Goal: Transaction & Acquisition: Purchase product/service

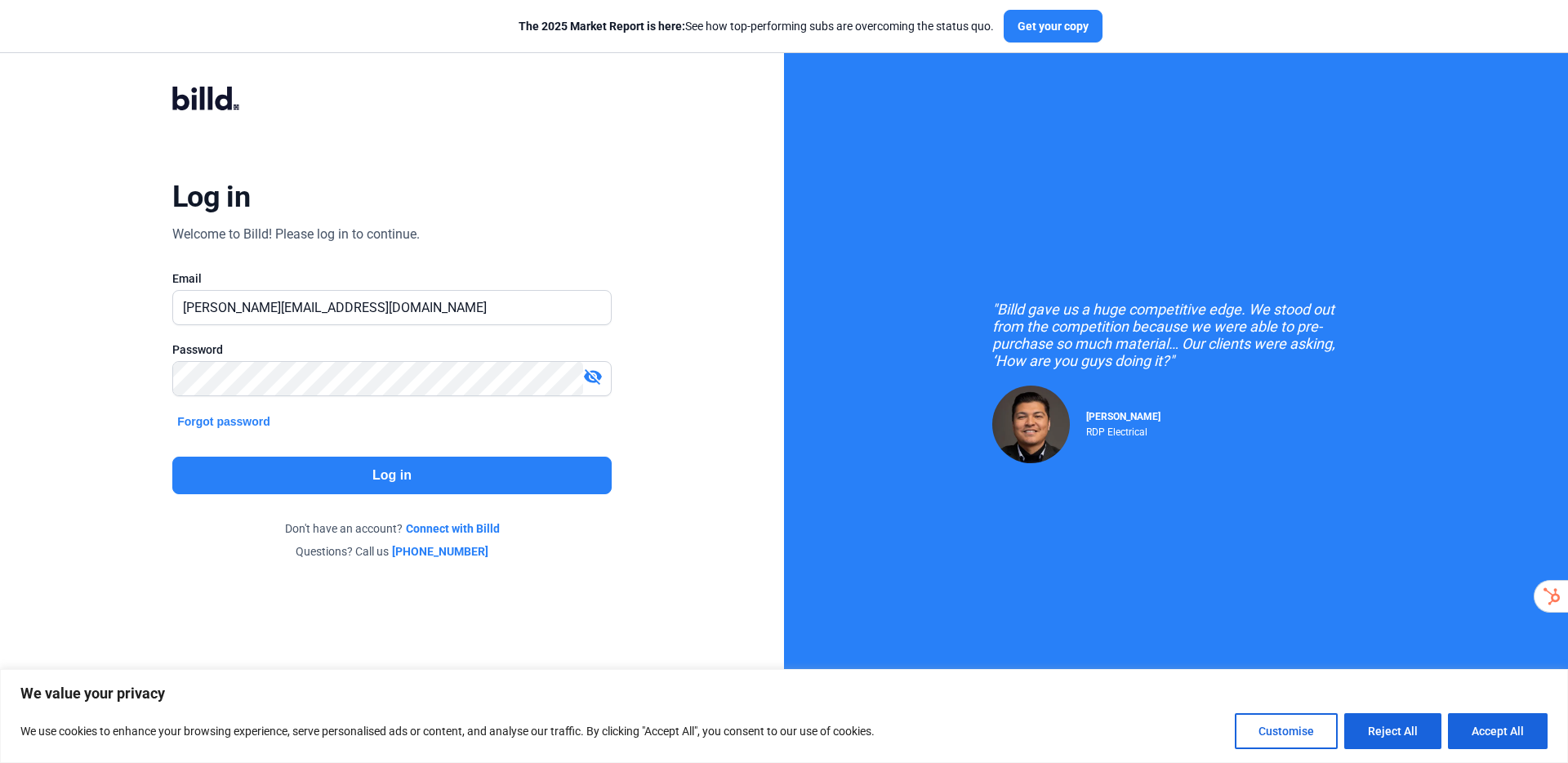
click at [414, 458] on button "Log in" at bounding box center [392, 475] width 439 height 38
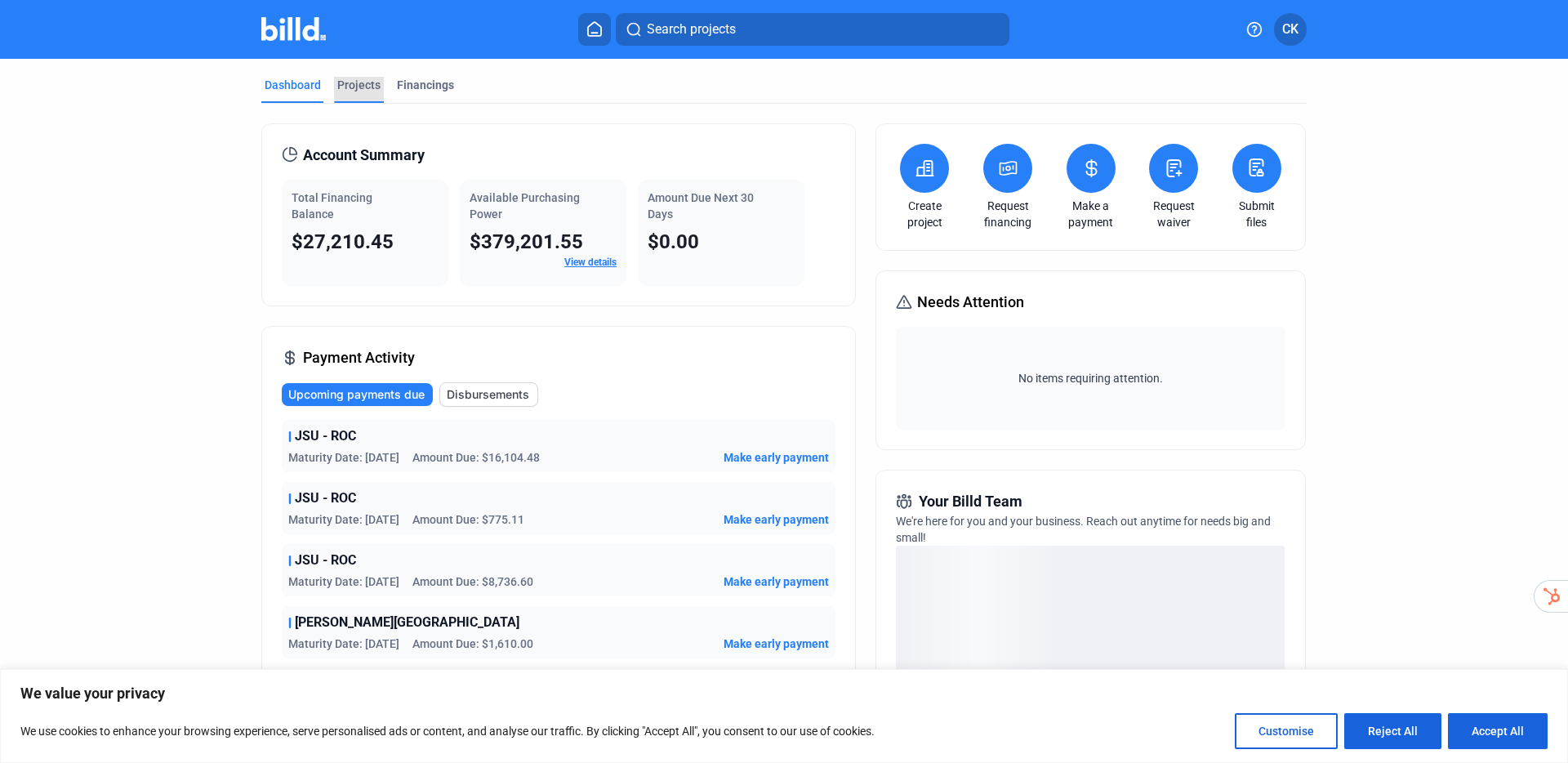
click at [358, 91] on div "Projects" at bounding box center [359, 85] width 43 height 17
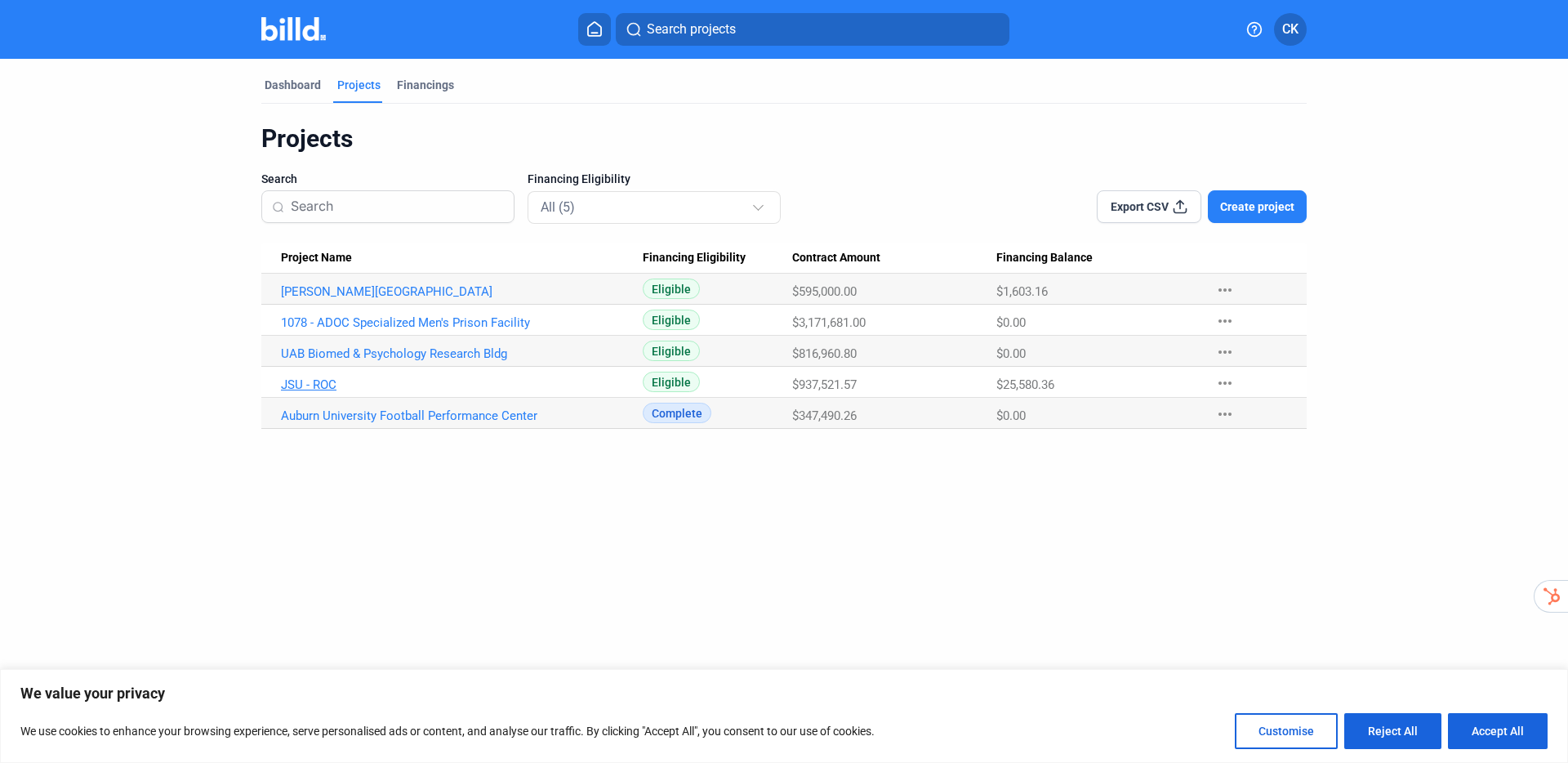
click at [318, 384] on link "JSU - ROC" at bounding box center [462, 385] width 362 height 15
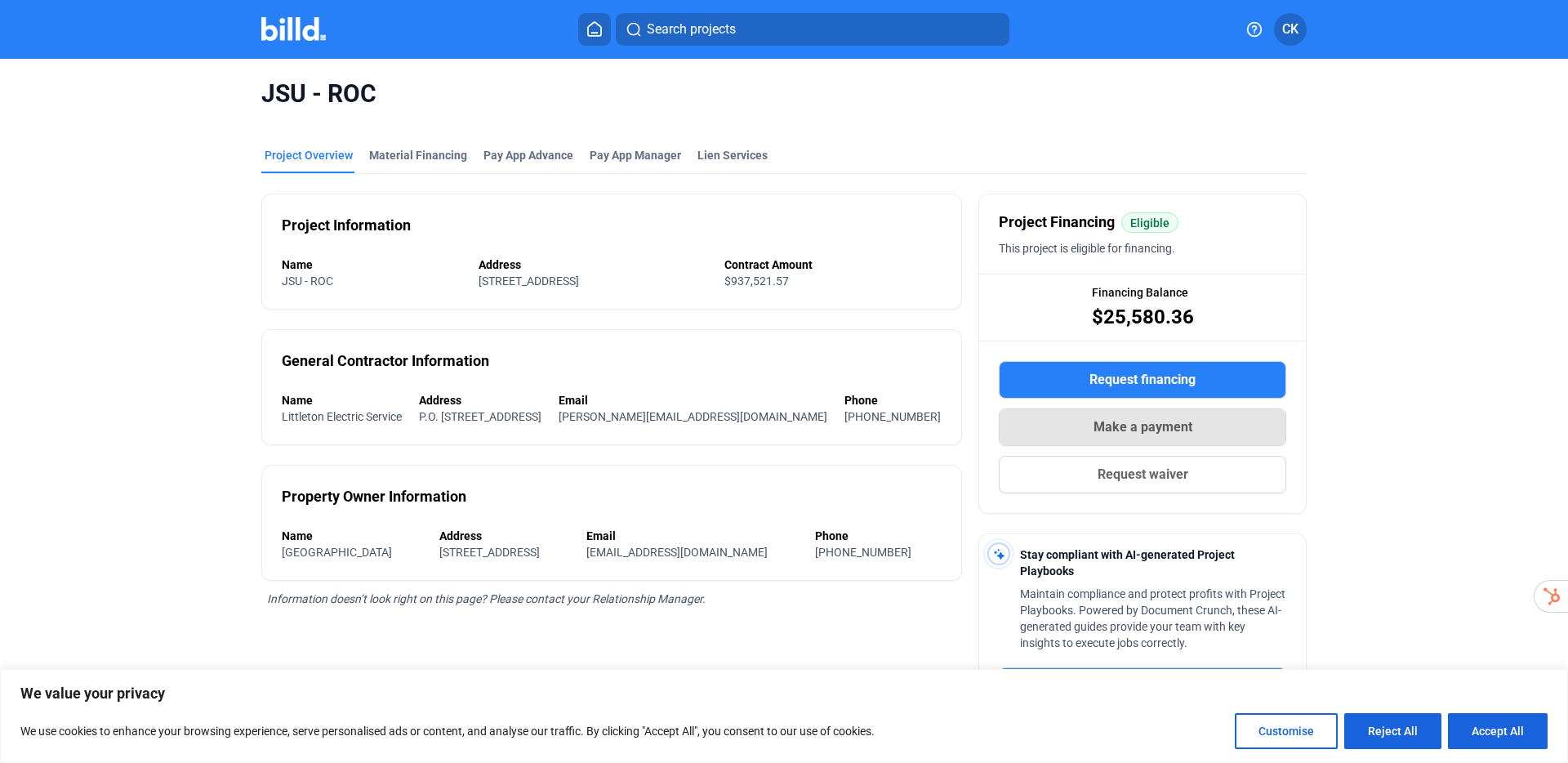
click at [1148, 430] on span "Make a payment" at bounding box center [1143, 428] width 99 height 20
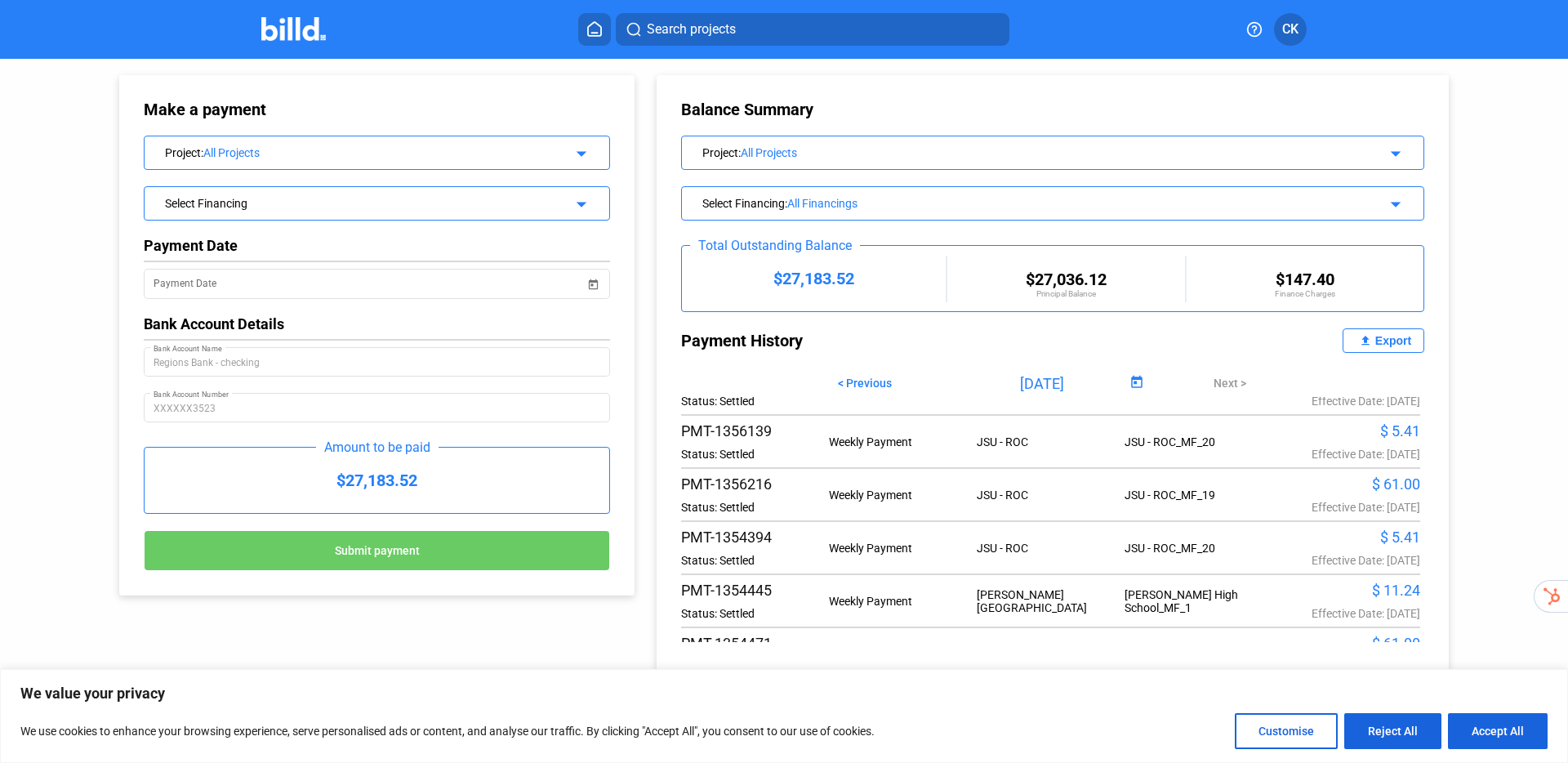
scroll to position [122, 0]
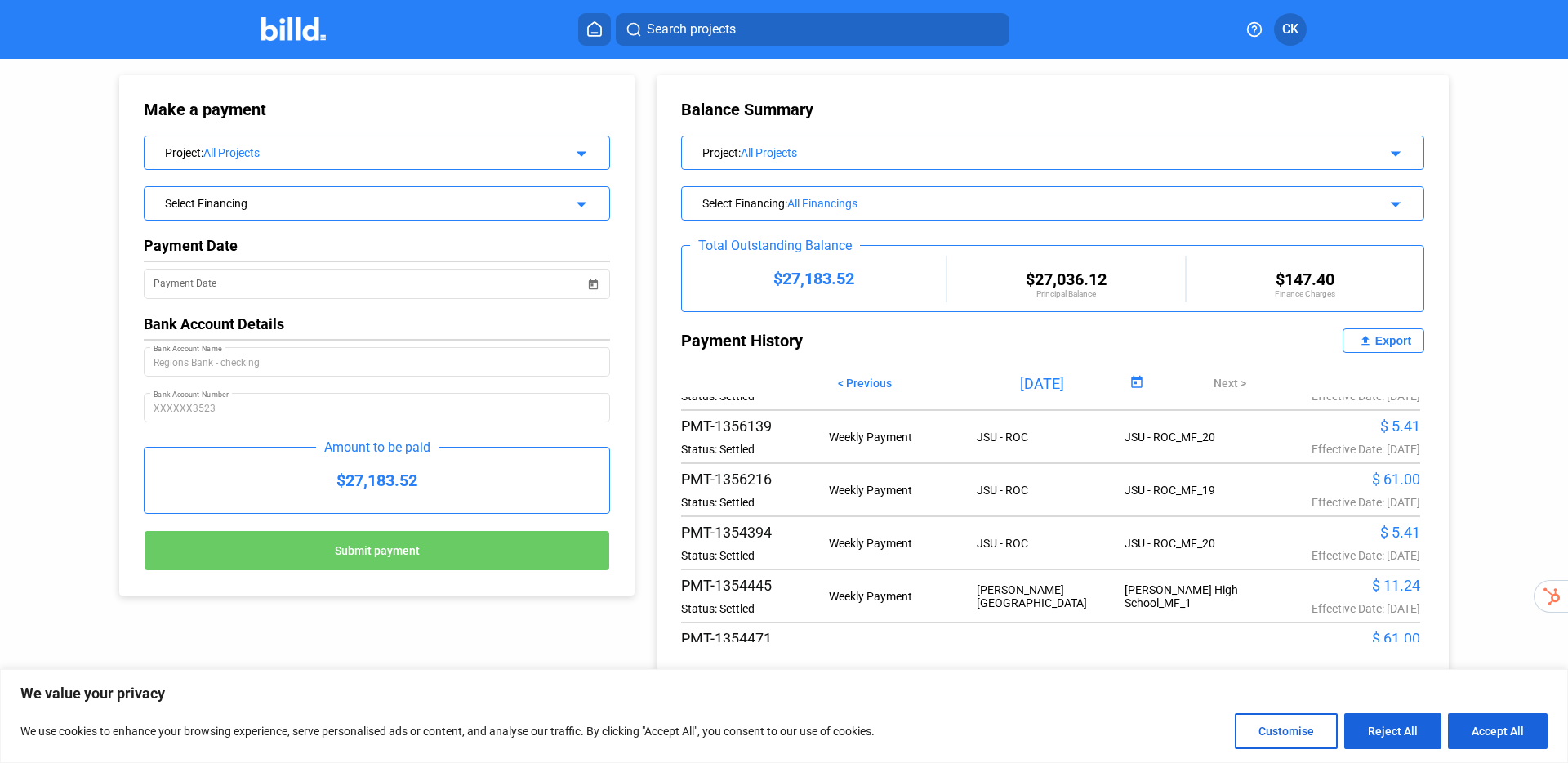
click at [447, 148] on div "All Projects" at bounding box center [375, 153] width 343 height 13
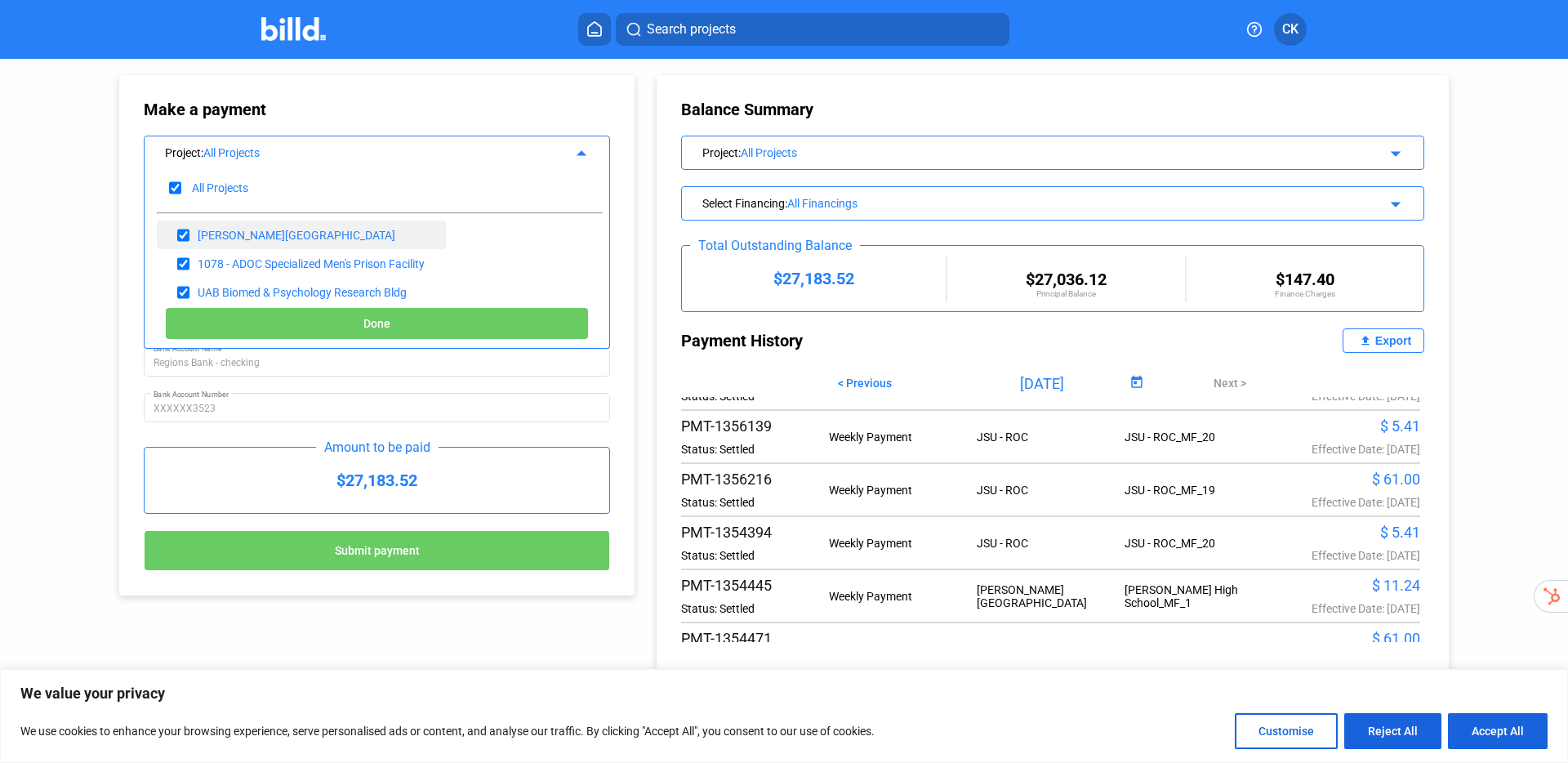
click at [260, 228] on div "[PERSON_NAME][GEOGRAPHIC_DATA]" at bounding box center [296, 235] width 198 height 13
drag, startPoint x: 173, startPoint y: 195, endPoint x: 191, endPoint y: 238, distance: 46.6
click at [173, 196] on input "checkbox" at bounding box center [175, 188] width 13 height 24
checkbox input "false"
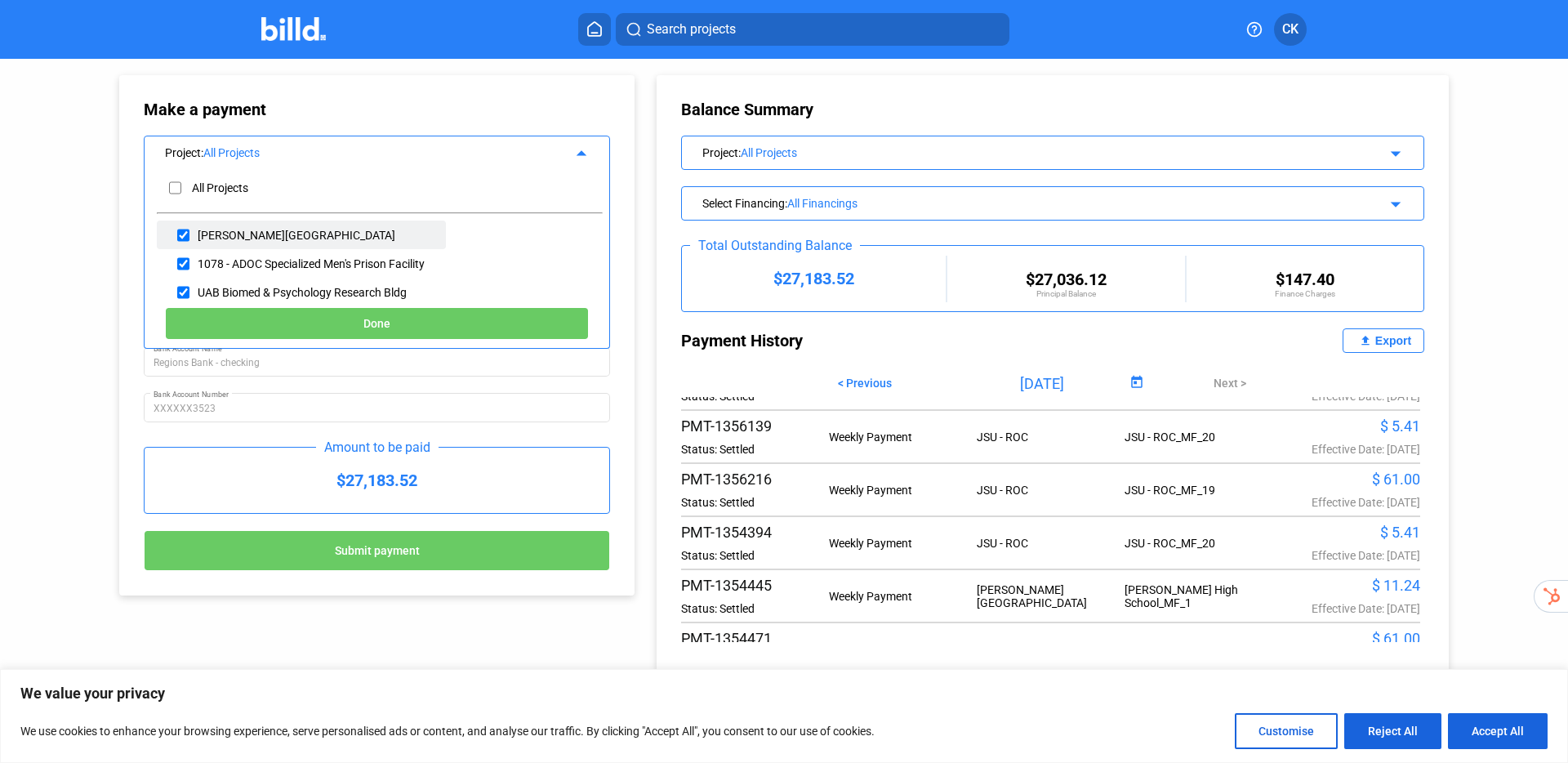
scroll to position [40, 0]
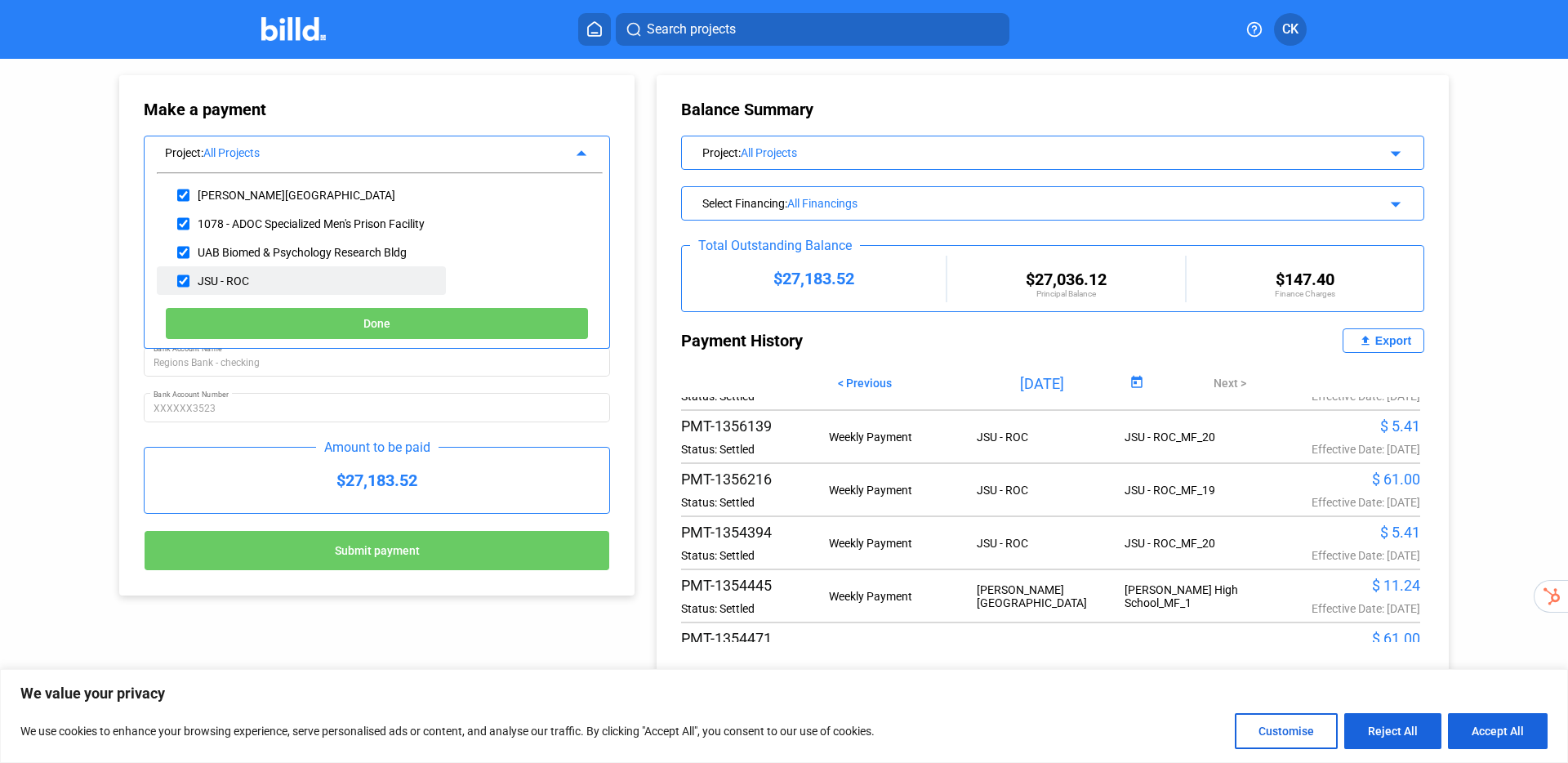
click at [184, 280] on input "checkbox" at bounding box center [183, 280] width 13 height 24
checkbox input "true"
click at [318, 334] on button "Done" at bounding box center [377, 323] width 424 height 33
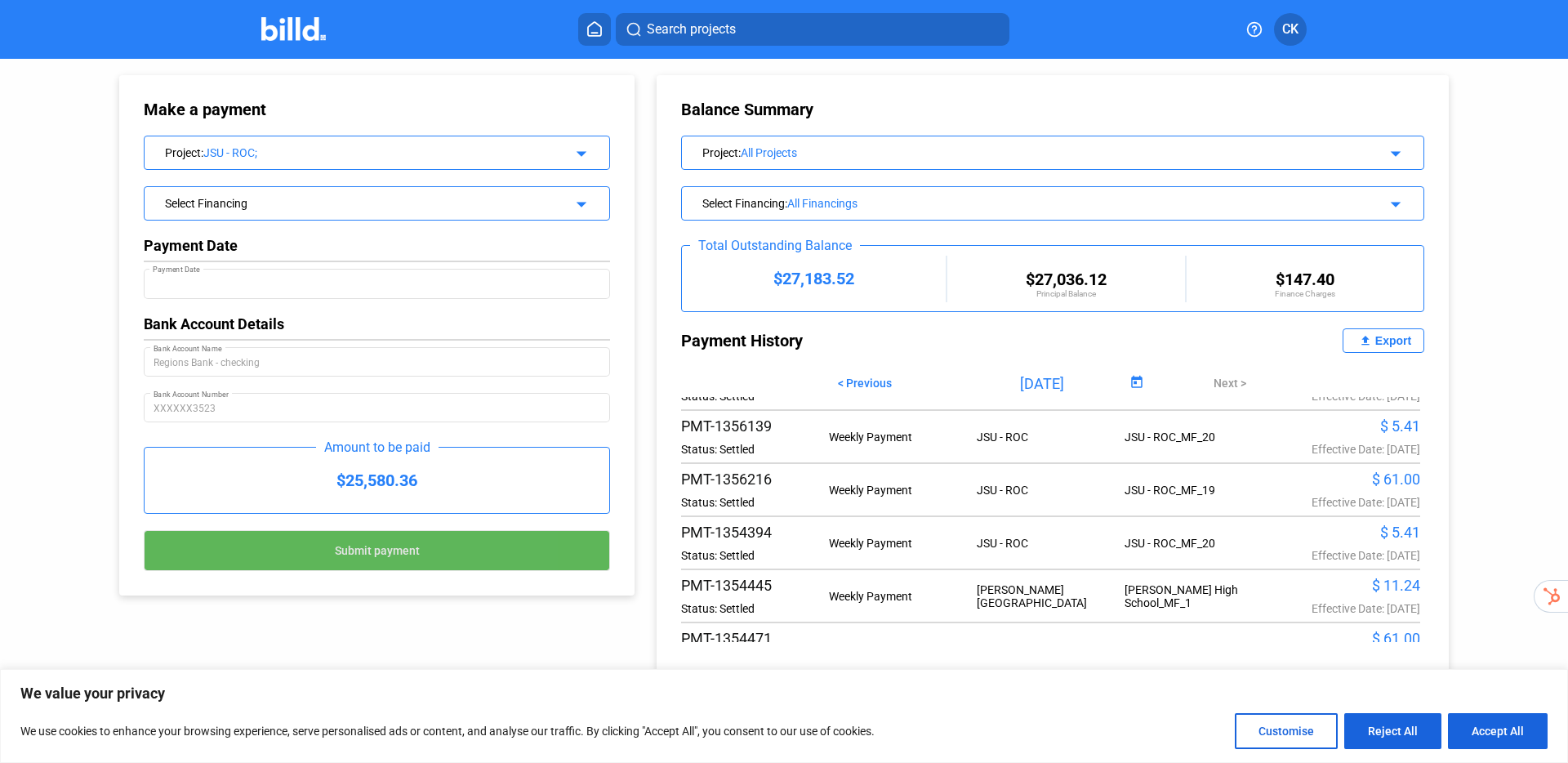
click at [416, 556] on span "Submit payment" at bounding box center [378, 552] width 85 height 13
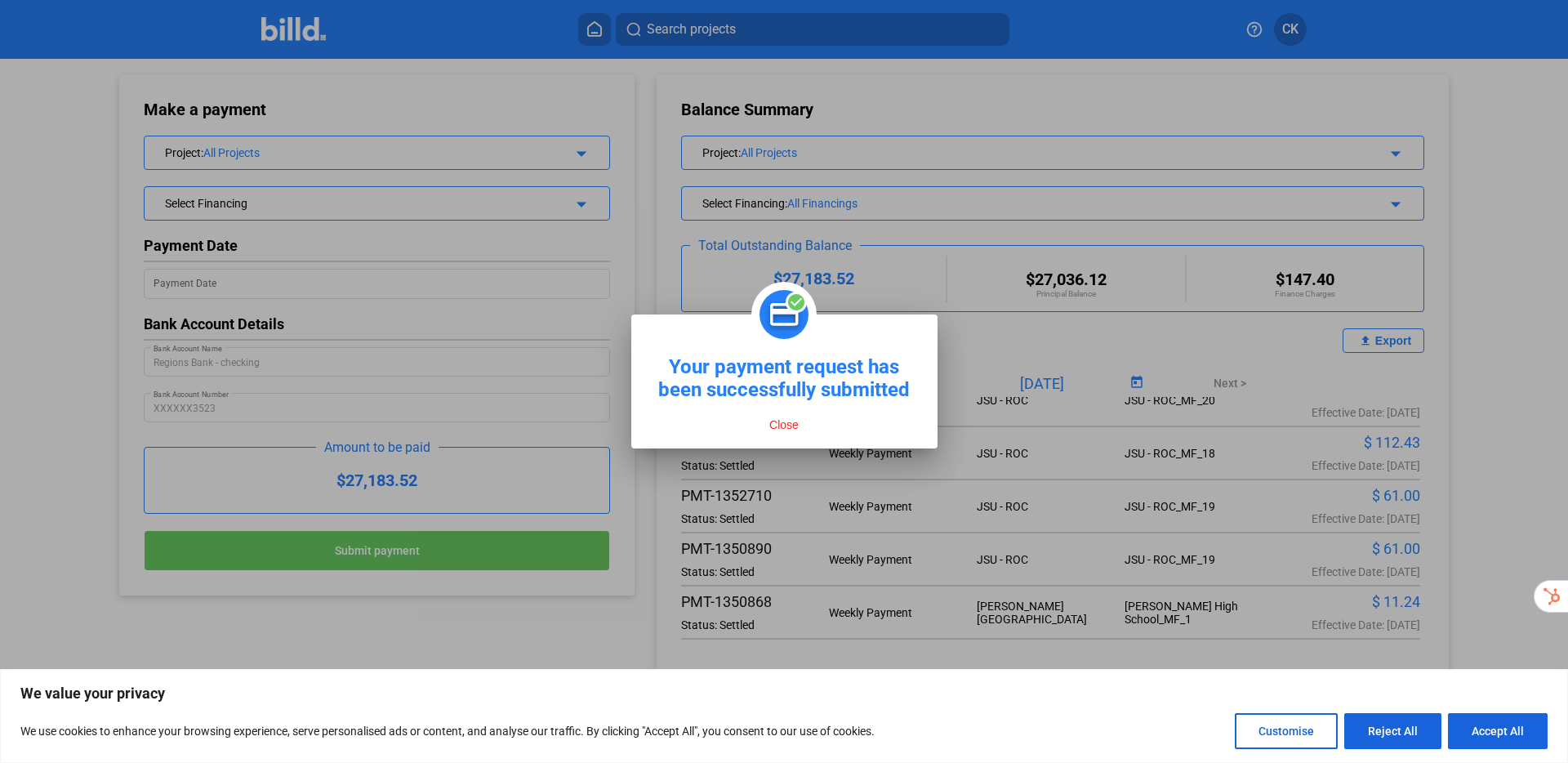
scroll to position [535, 0]
click at [773, 423] on button "Close" at bounding box center [784, 425] width 39 height 15
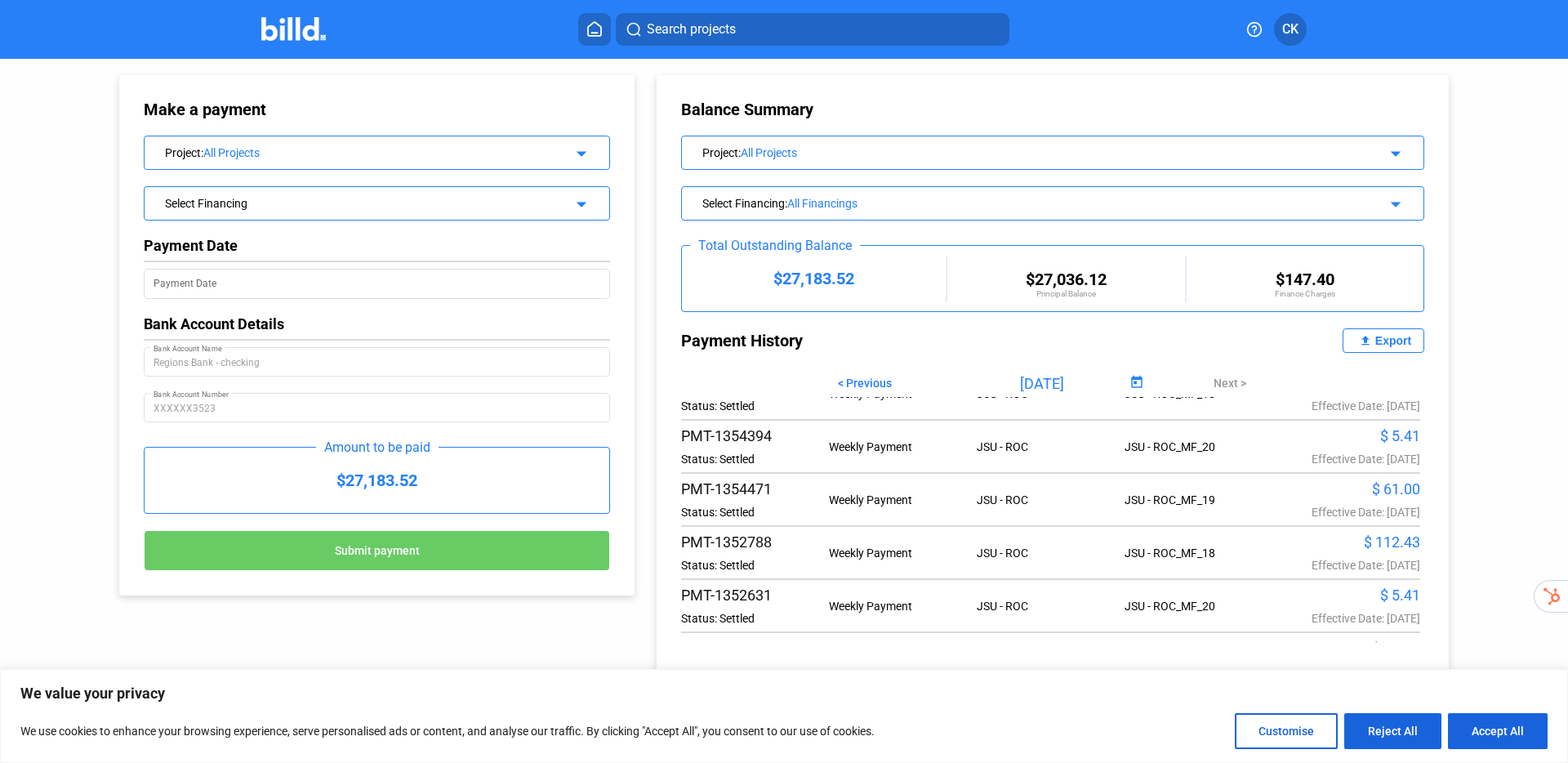
scroll to position [487, 0]
